Goal: Task Accomplishment & Management: Manage account settings

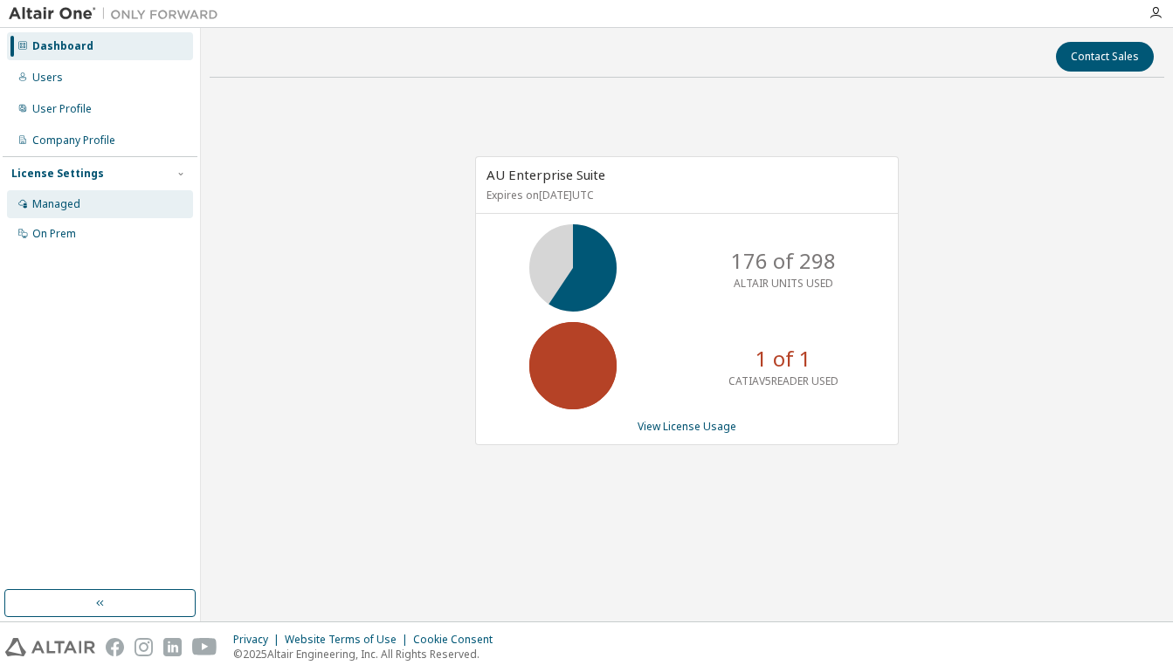
click at [64, 197] on div "Managed" at bounding box center [56, 204] width 48 height 14
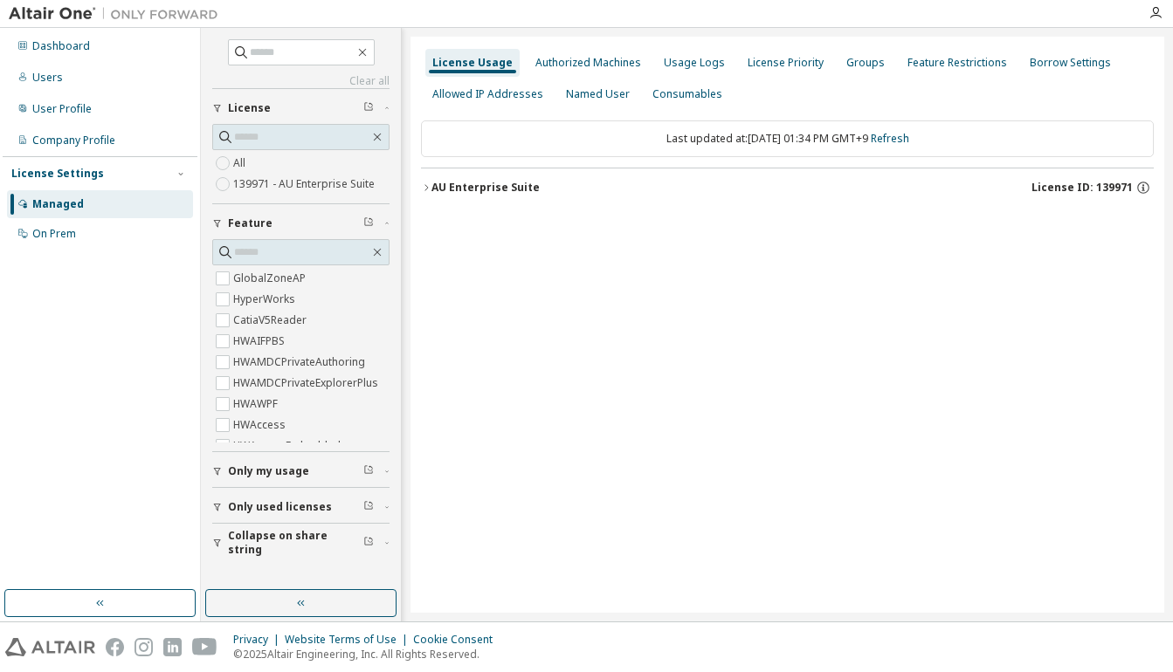
click at [424, 186] on icon "button" at bounding box center [426, 188] width 10 height 10
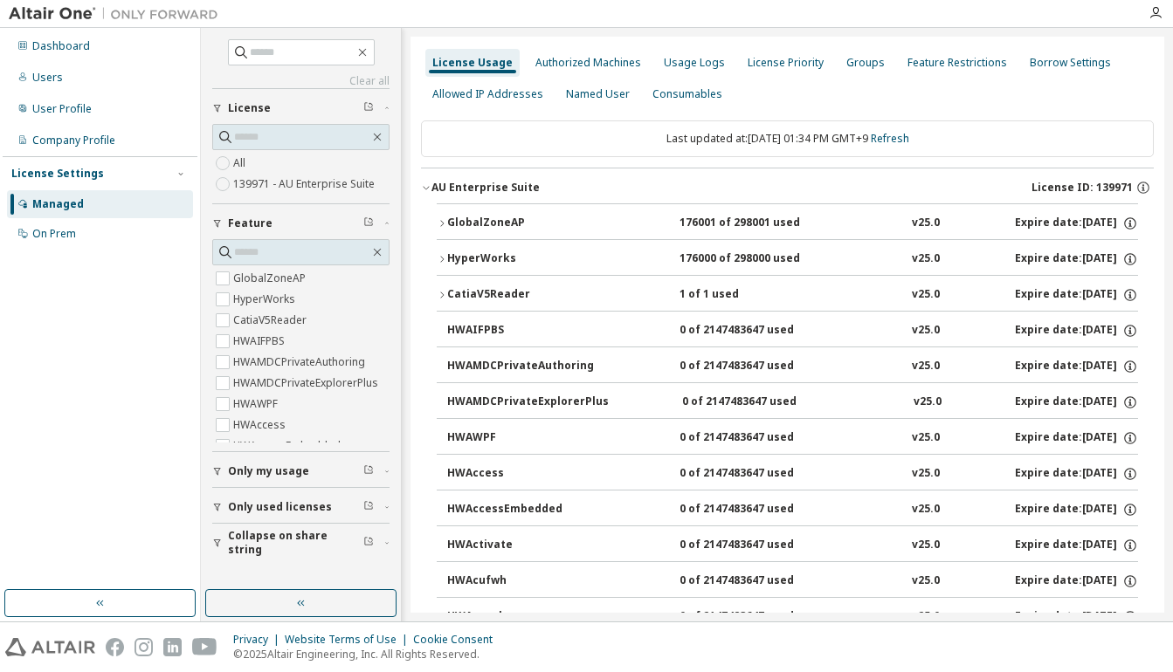
click at [493, 291] on div "CatiaV5Reader" at bounding box center [525, 295] width 157 height 16
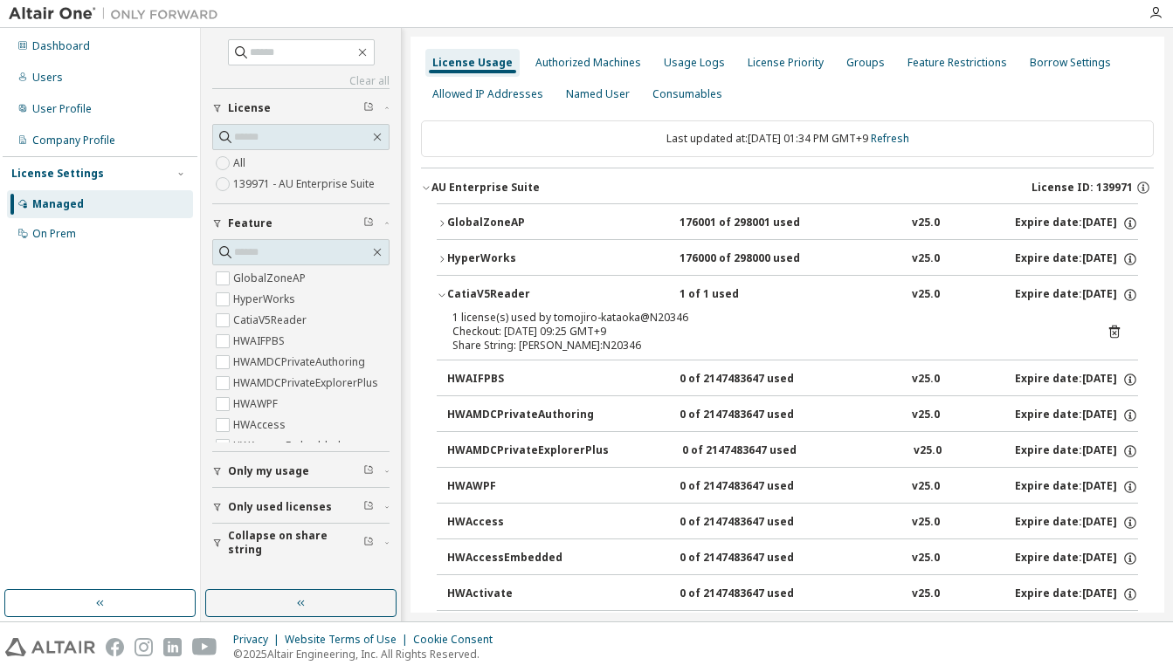
click at [1110, 330] on icon at bounding box center [1114, 332] width 16 height 16
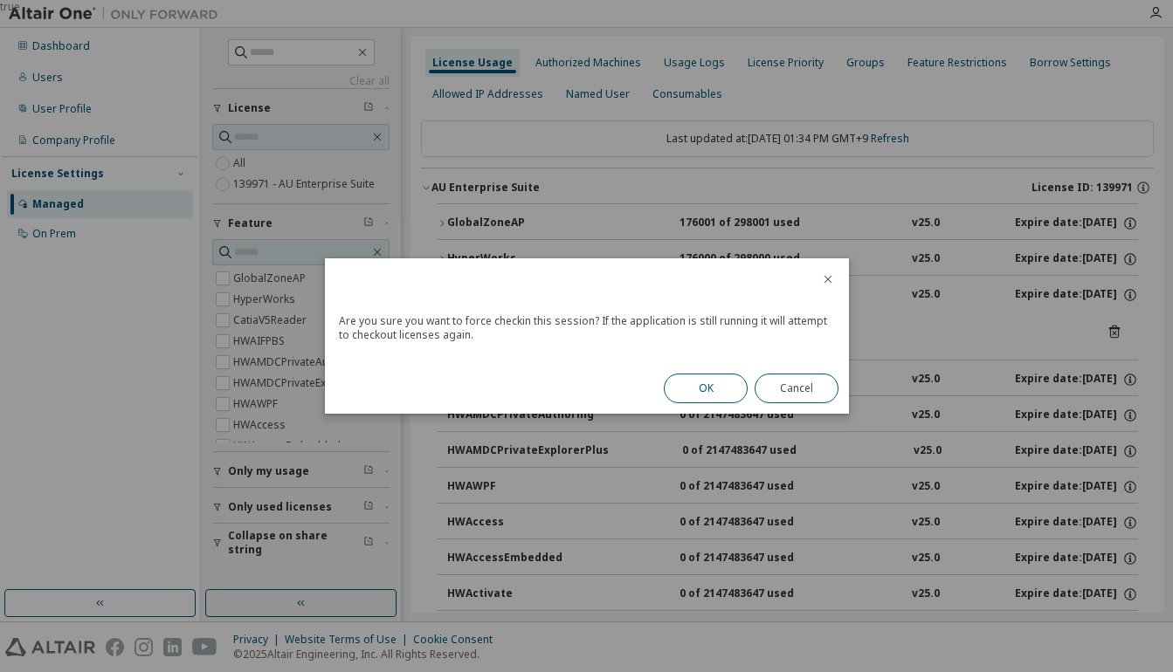
click at [712, 379] on button "OK" at bounding box center [706, 389] width 84 height 30
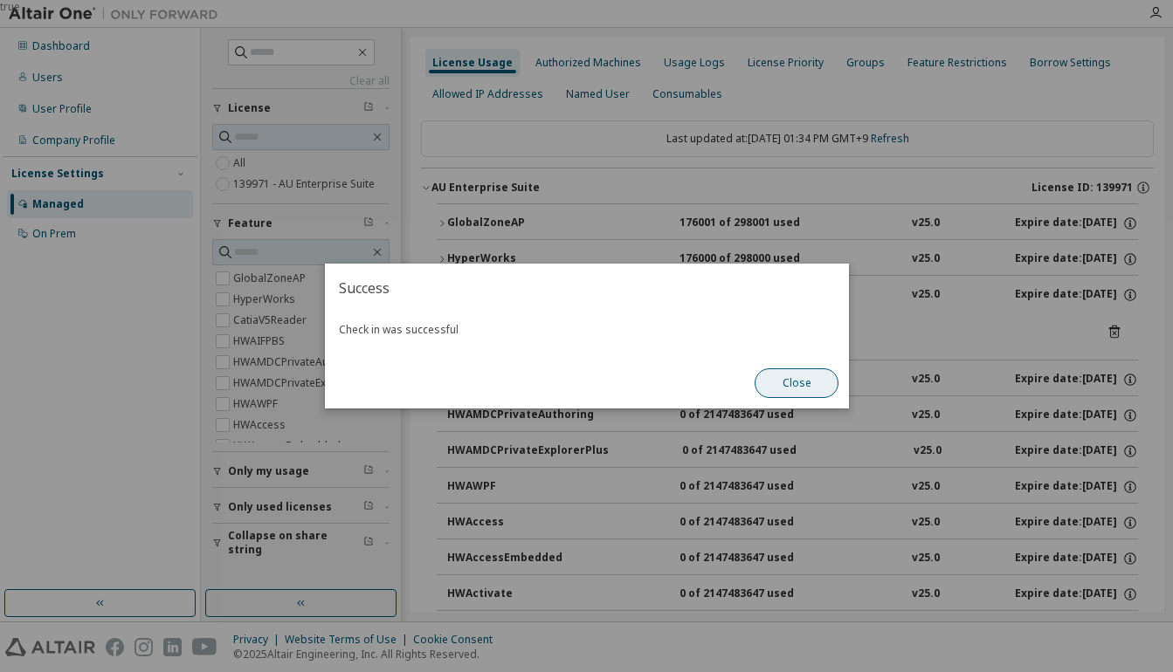
click at [790, 389] on button "Close" at bounding box center [797, 384] width 84 height 30
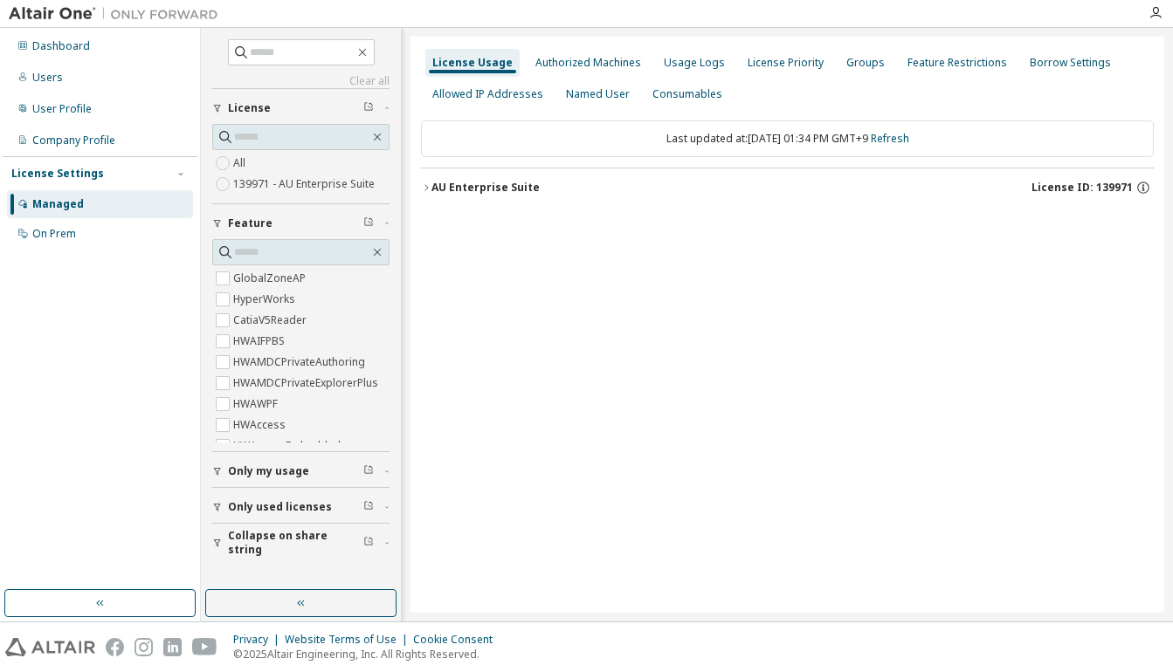
click at [438, 187] on div "AU Enterprise Suite" at bounding box center [485, 188] width 108 height 14
